Goal: Check status: Check status

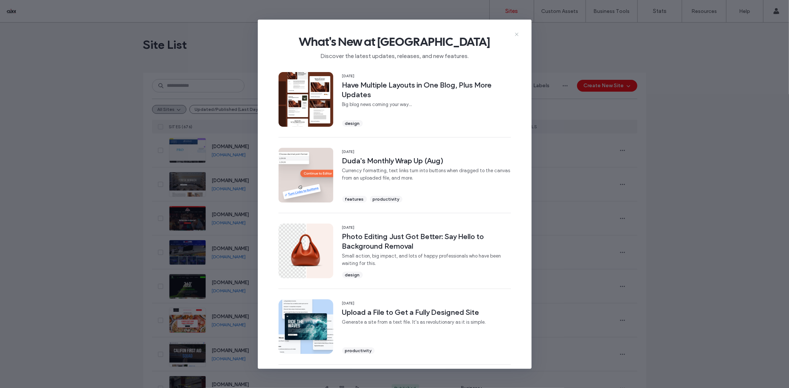
click at [516, 35] on icon at bounding box center [517, 34] width 6 height 6
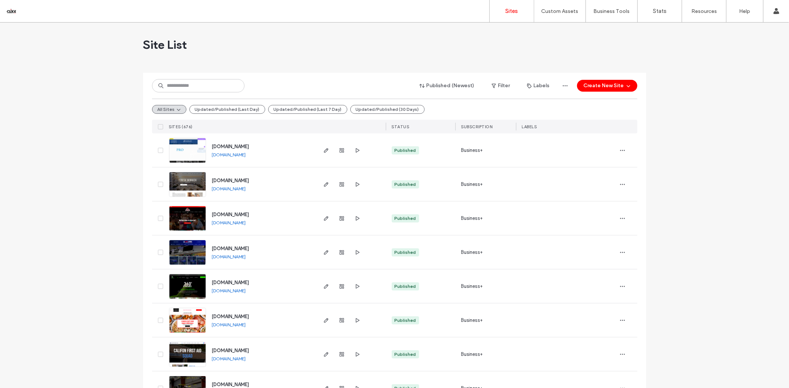
click at [241, 154] on link "[DOMAIN_NAME]" at bounding box center [229, 155] width 34 height 6
click at [653, 12] on label "Stats" at bounding box center [660, 11] width 14 height 7
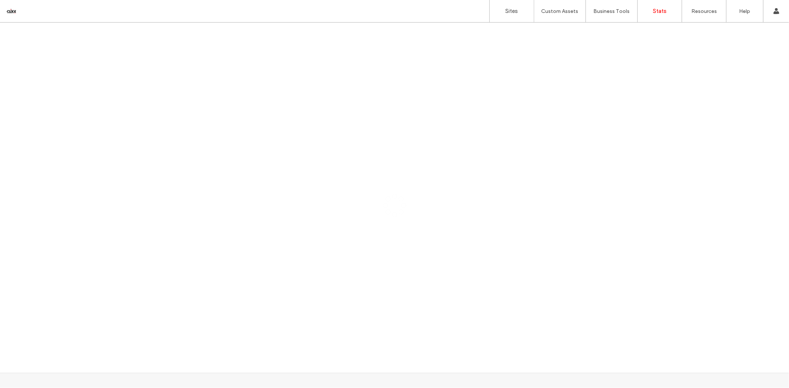
click at [664, 16] on link "Stats" at bounding box center [659, 11] width 44 height 22
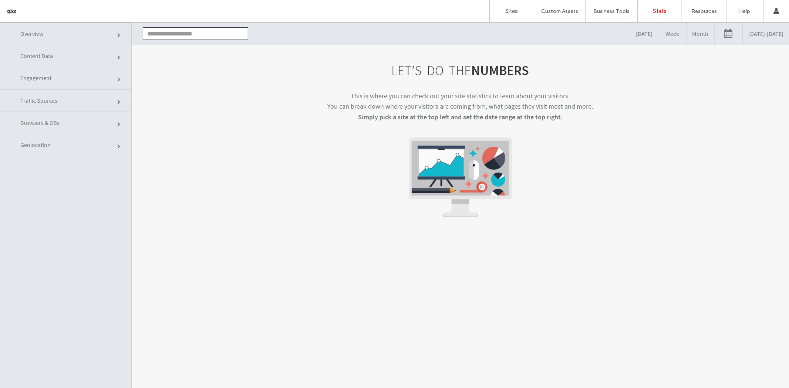
click at [156, 35] on input "text" at bounding box center [195, 33] width 105 height 13
type input "*"
click at [271, 61] on div "LET’S DO THE NUMBERS This is where you can check out your site statistics to le…" at bounding box center [460, 227] width 657 height 366
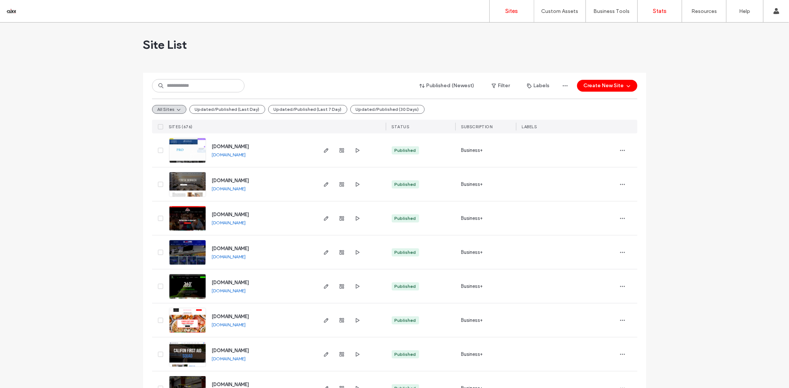
click at [656, 10] on label "Stats" at bounding box center [660, 11] width 14 height 7
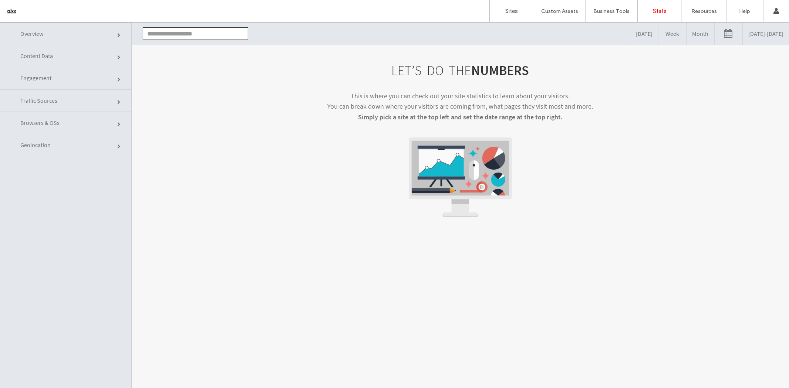
click at [155, 33] on input "text" at bounding box center [195, 33] width 105 height 13
type input "*"
click at [10, 8] on div at bounding box center [48, 11] width 84 height 12
